Goal: Find specific page/section

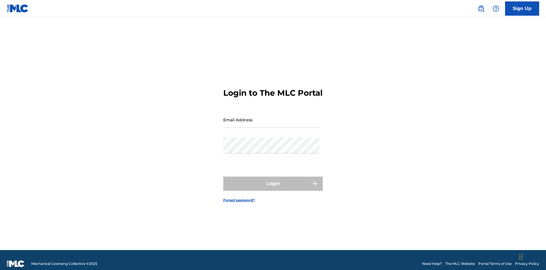
scroll to position [7, 0]
click at [272, 117] on input "Email Address" at bounding box center [271, 120] width 96 height 16
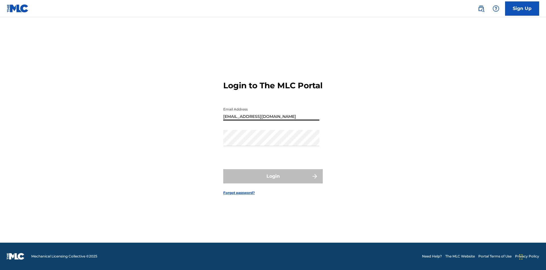
type input "[EMAIL_ADDRESS][DOMAIN_NAME]"
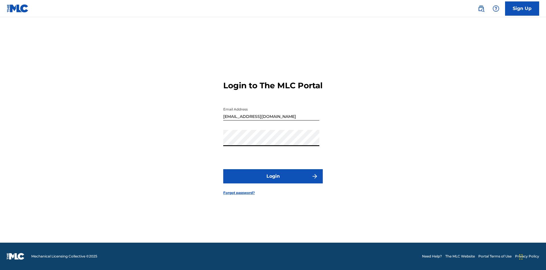
click at [273, 181] on button "Login" at bounding box center [273, 176] width 100 height 14
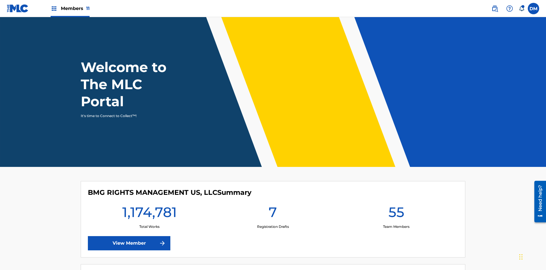
scroll to position [24, 0]
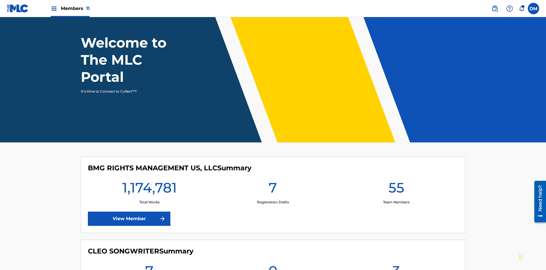
click at [70, 8] on span "Members 11" at bounding box center [75, 8] width 29 height 7
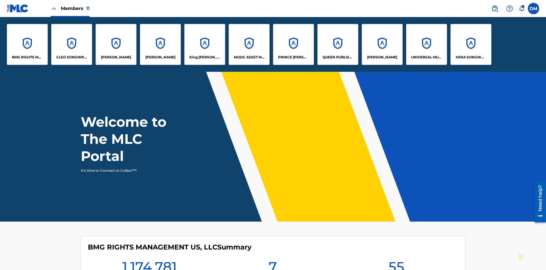
scroll to position [0, 0]
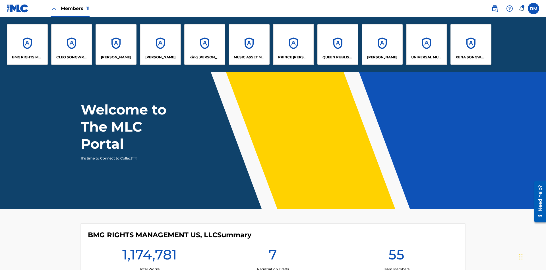
click at [249, 57] on p "MUSIC ASSET MANAGEMENT (MAM)" at bounding box center [249, 57] width 31 height 5
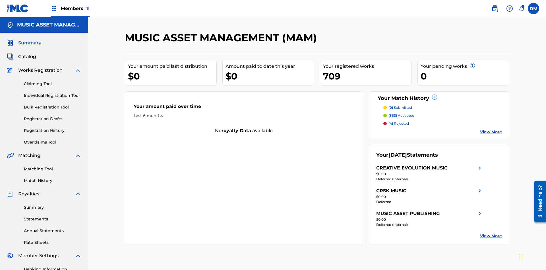
scroll to position [19, 0]
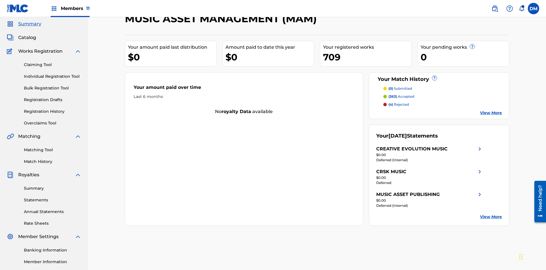
click at [27, 38] on span "Catalog" at bounding box center [27, 37] width 18 height 7
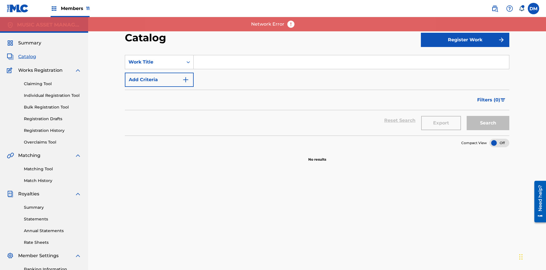
click at [500, 139] on div at bounding box center [500, 143] width 20 height 9
